Goal: Task Accomplishment & Management: Complete application form

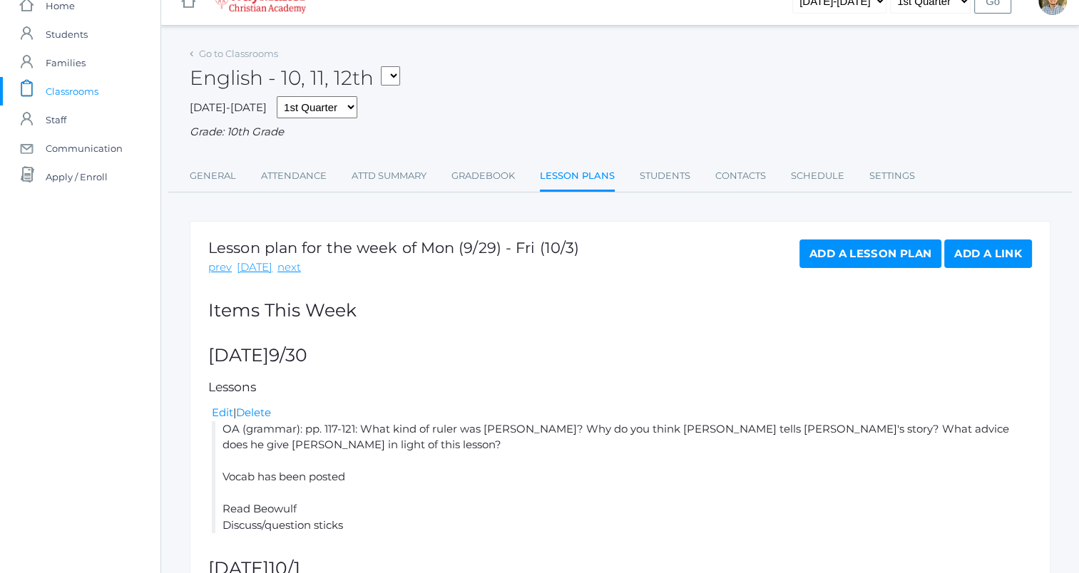
scroll to position [22, 0]
click at [228, 58] on link "Go to Classrooms" at bounding box center [238, 54] width 79 height 11
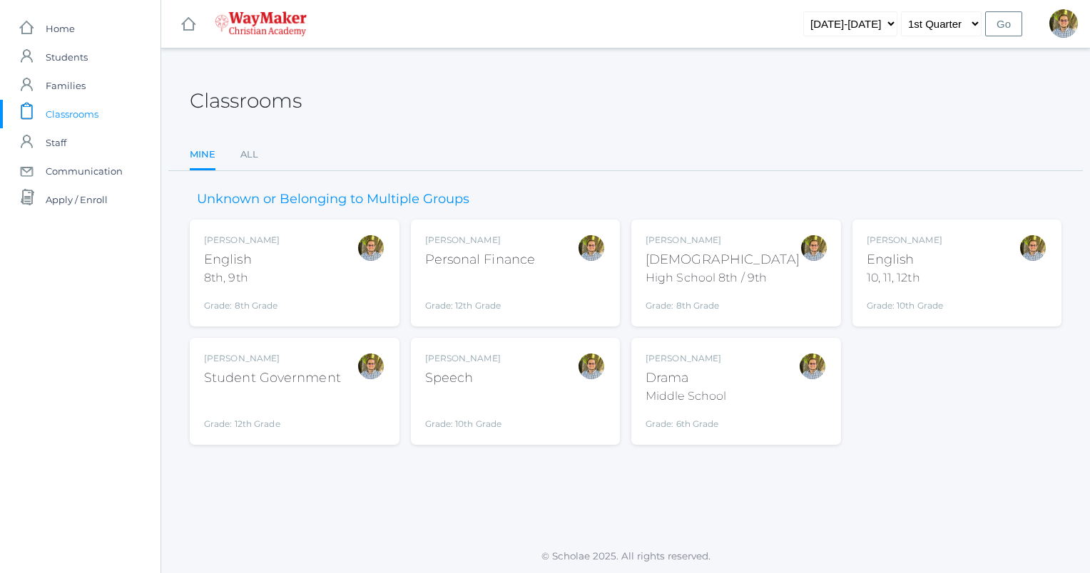
click at [320, 270] on div "Kylen Braileanu English 8th, 9th Grade: 8th Grade 08ENGLISH" at bounding box center [294, 273] width 181 height 78
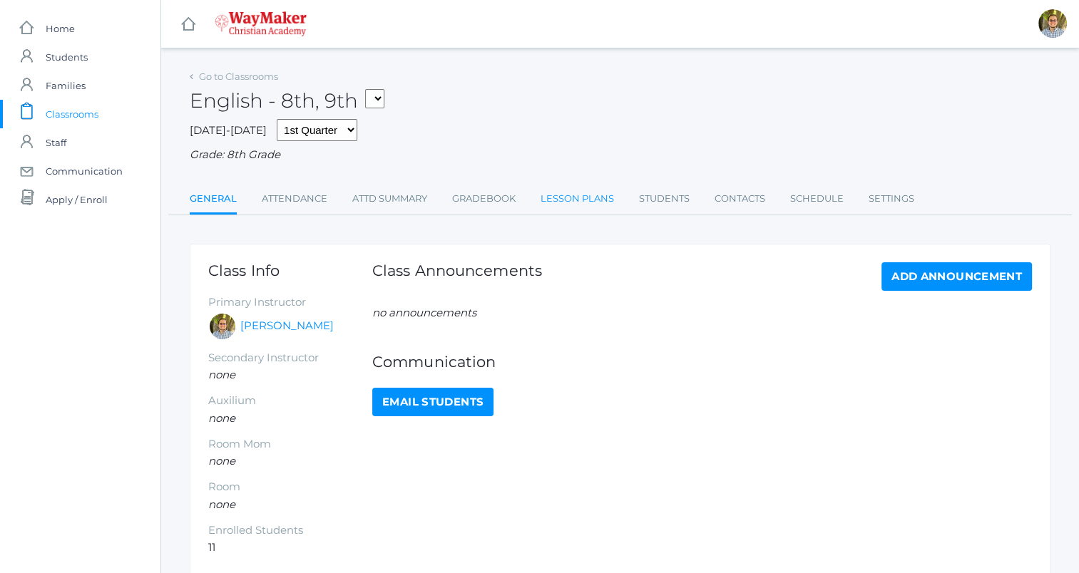
click at [593, 199] on link "Lesson Plans" at bounding box center [577, 199] width 73 height 29
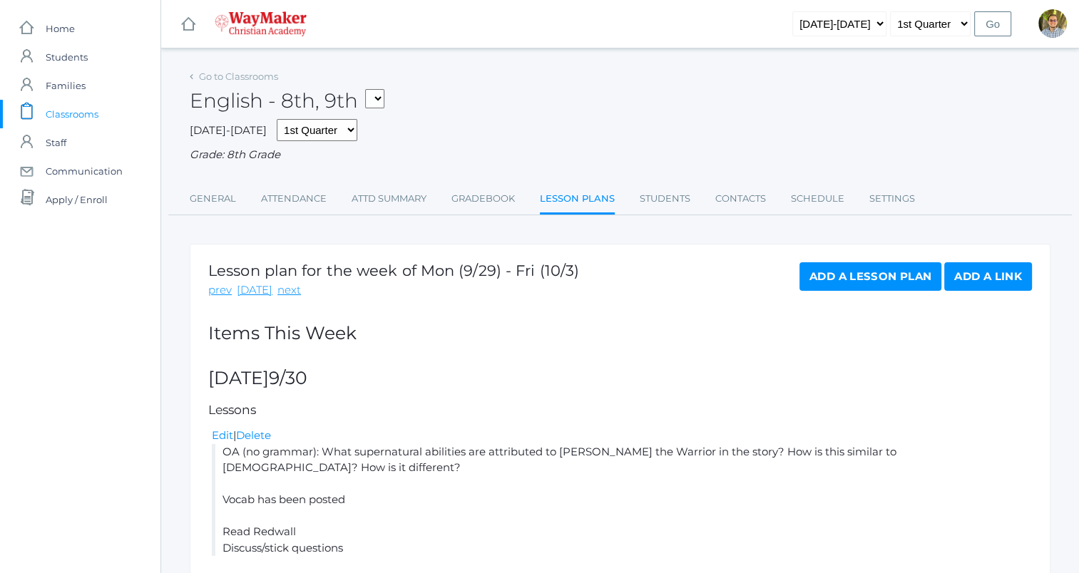
scroll to position [261, 0]
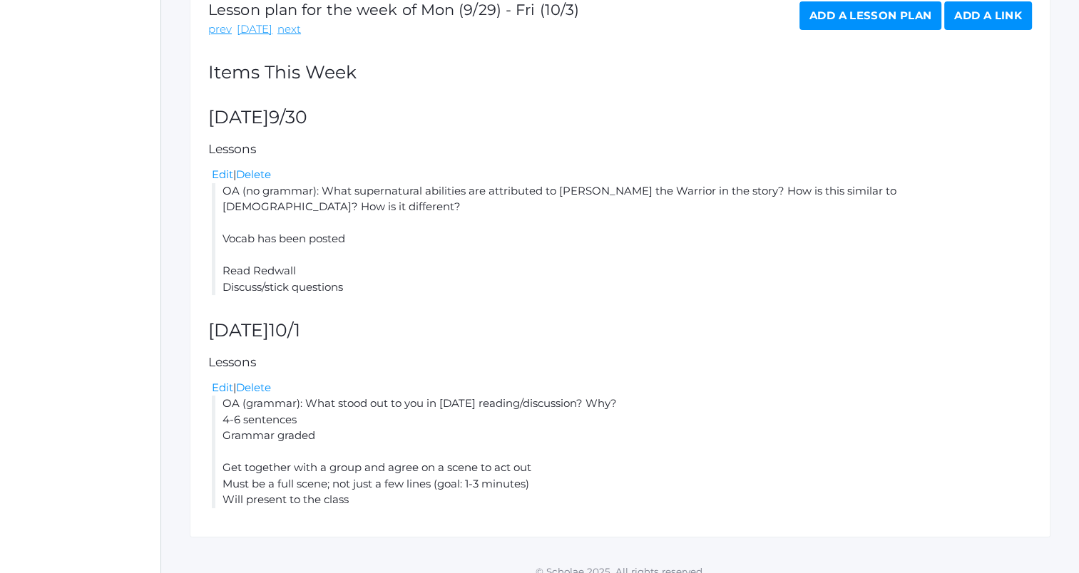
click at [842, 17] on link "Add a Lesson Plan" at bounding box center [871, 15] width 142 height 29
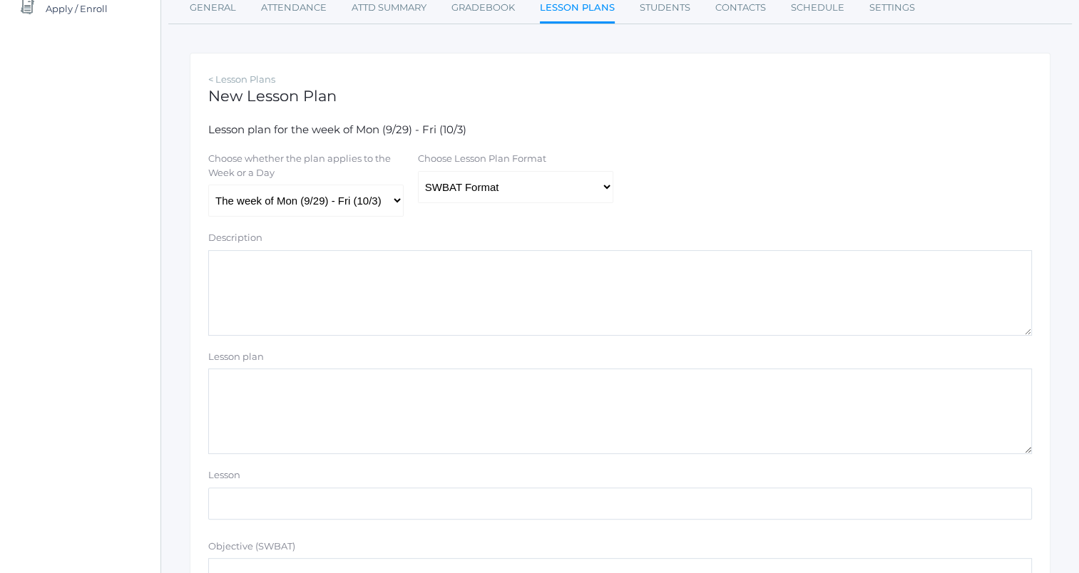
scroll to position [193, 0]
click at [603, 187] on select "Traditional Format SWBAT Format" at bounding box center [515, 186] width 195 height 32
select select "legacy"
click at [418, 170] on select "Traditional Format SWBAT Format" at bounding box center [515, 186] width 195 height 32
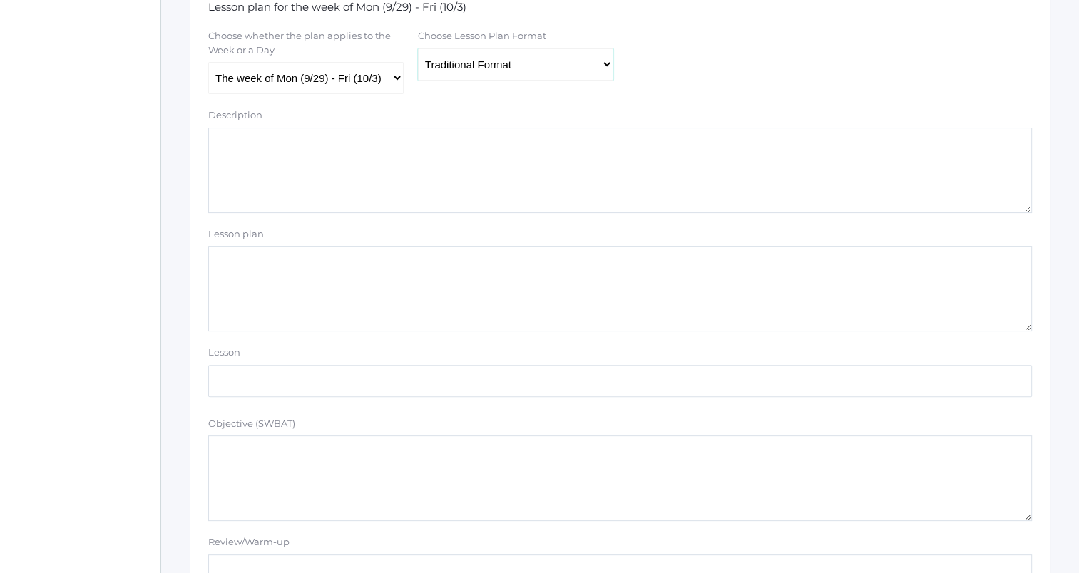
scroll to position [315, 0]
click at [496, 266] on textarea "Lesson plan" at bounding box center [620, 288] width 824 height 86
click at [381, 75] on select "The week of Mon (9/29) - Fri (10/3) [DATE] (9/29) [DATE] (9/30) [DATE] (10/1) […" at bounding box center [305, 77] width 195 height 32
select select "[DATE]"
click at [208, 61] on select "The week of Mon (9/29) - Fri (10/3) [DATE] (9/29) [DATE] (9/30) [DATE] (10/1) […" at bounding box center [305, 77] width 195 height 32
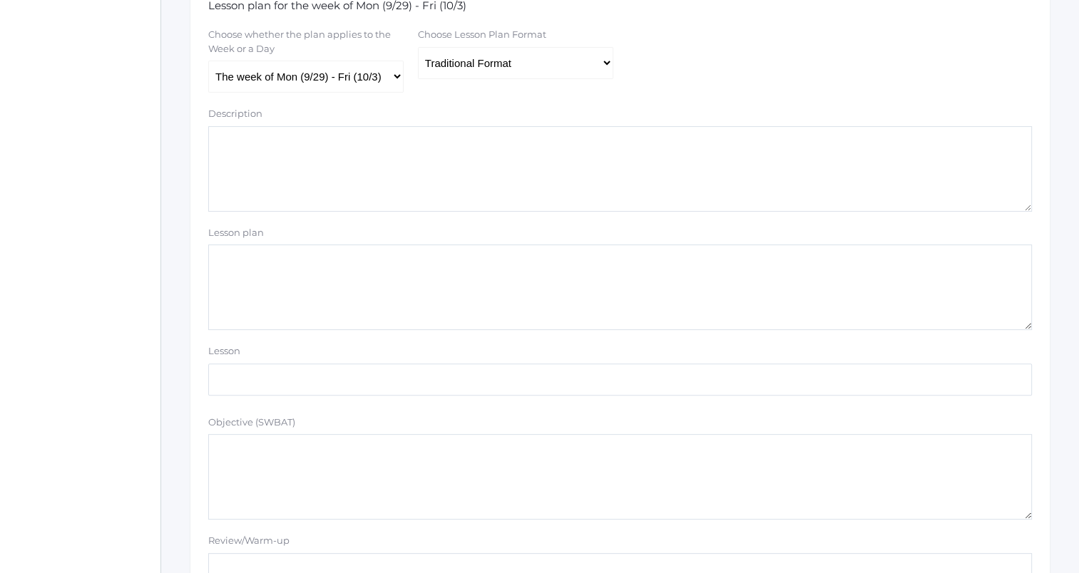
click at [360, 270] on textarea "Lesson plan" at bounding box center [620, 288] width 824 height 86
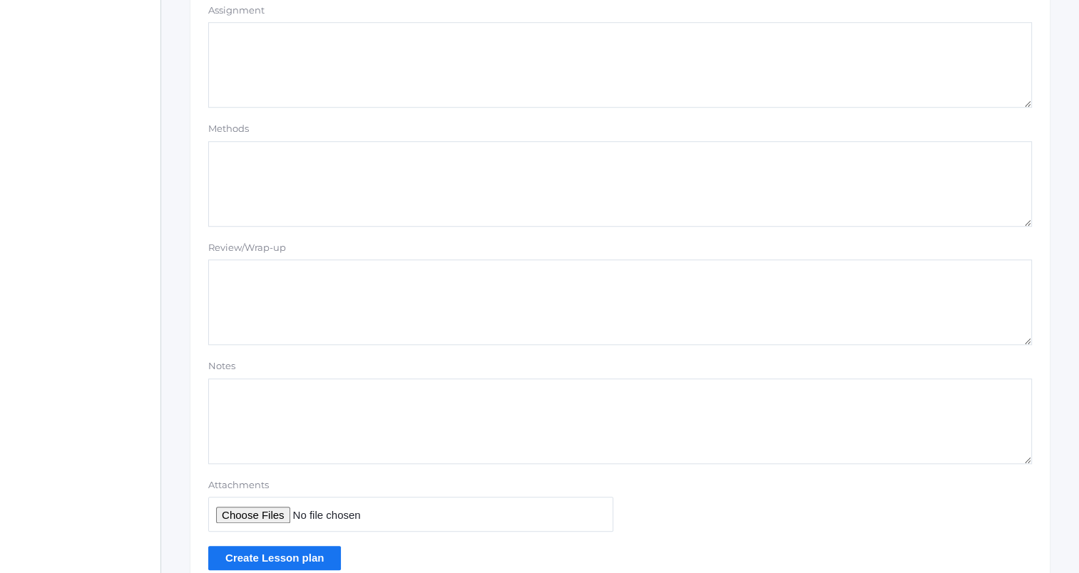
scroll to position [1206, 0]
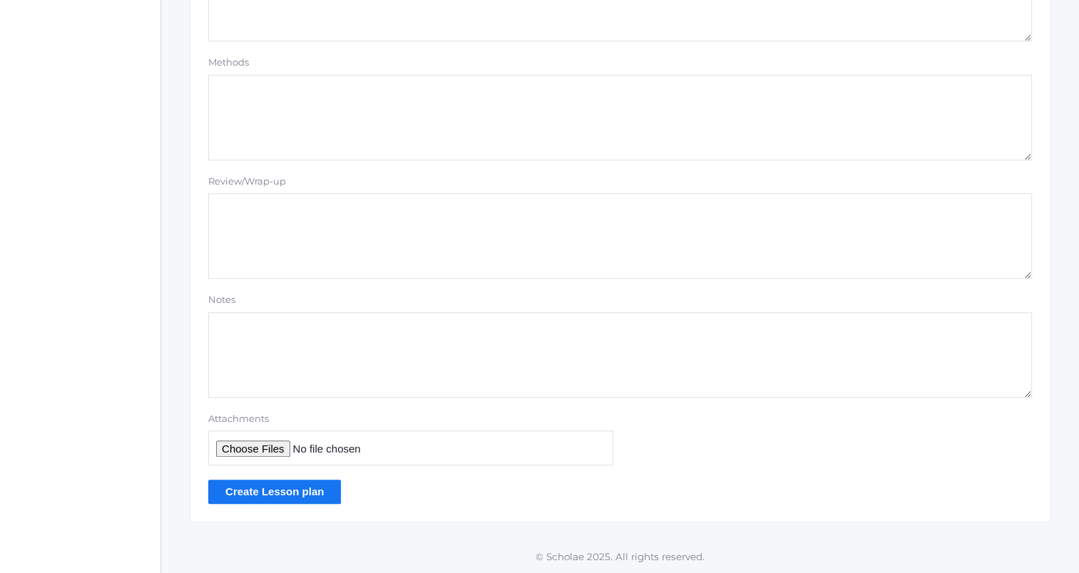
type textarea "Brody quiz at snack"
click at [277, 490] on input "Create Lesson plan" at bounding box center [274, 492] width 133 height 24
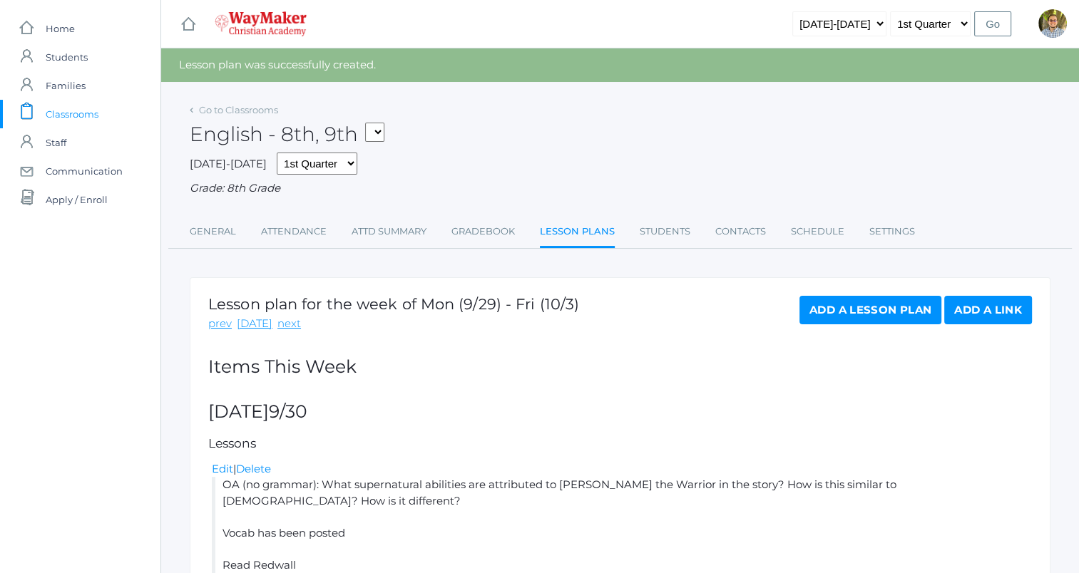
click at [738, 159] on div "2025-2026 1st Quarter 2nd Quarter 3rd Quarter 4th Quarter Grade: 8th Grade" at bounding box center [620, 175] width 861 height 44
